Goal: Find specific page/section: Find specific page/section

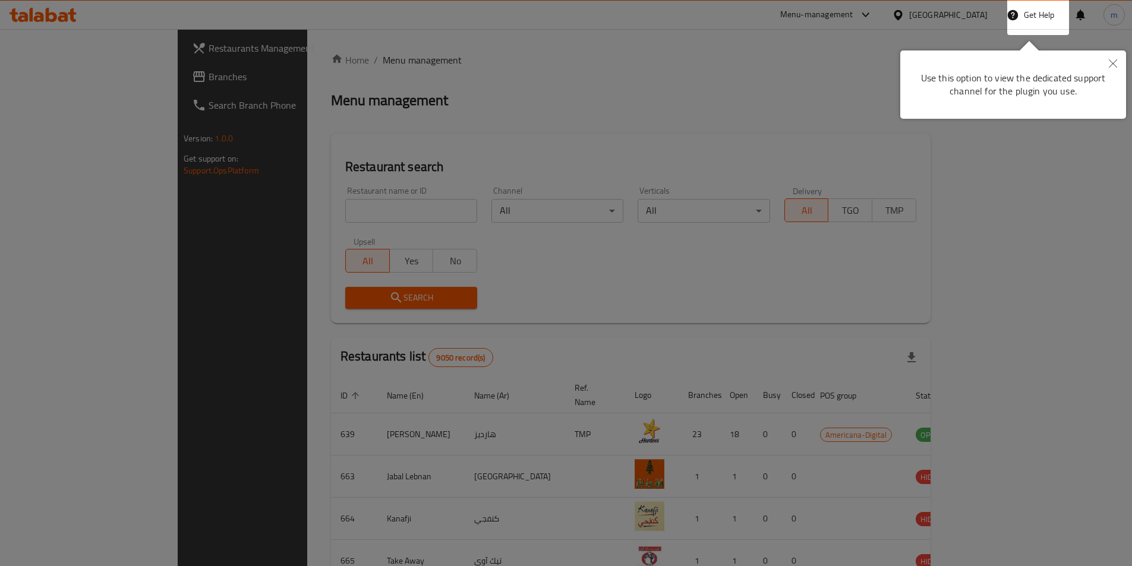
click at [1114, 61] on icon "Close" at bounding box center [1113, 63] width 8 height 8
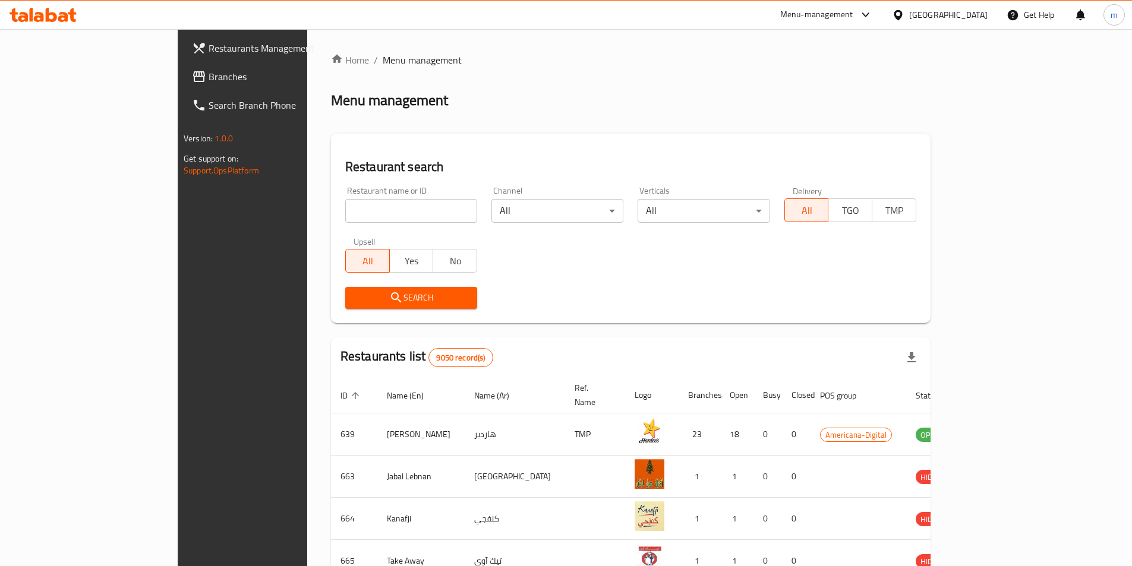
click at [35, 14] on icon at bounding box center [43, 15] width 67 height 14
